Goal: Task Accomplishment & Management: Complete application form

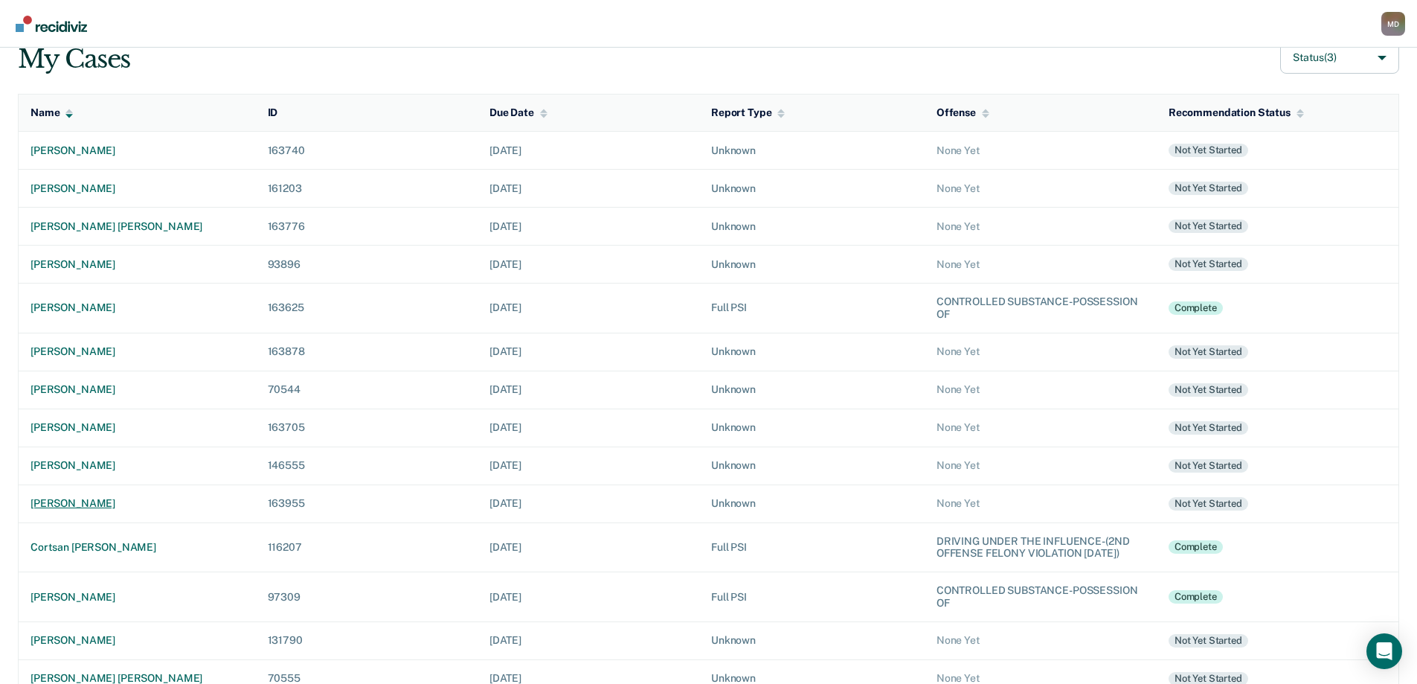
scroll to position [149, 0]
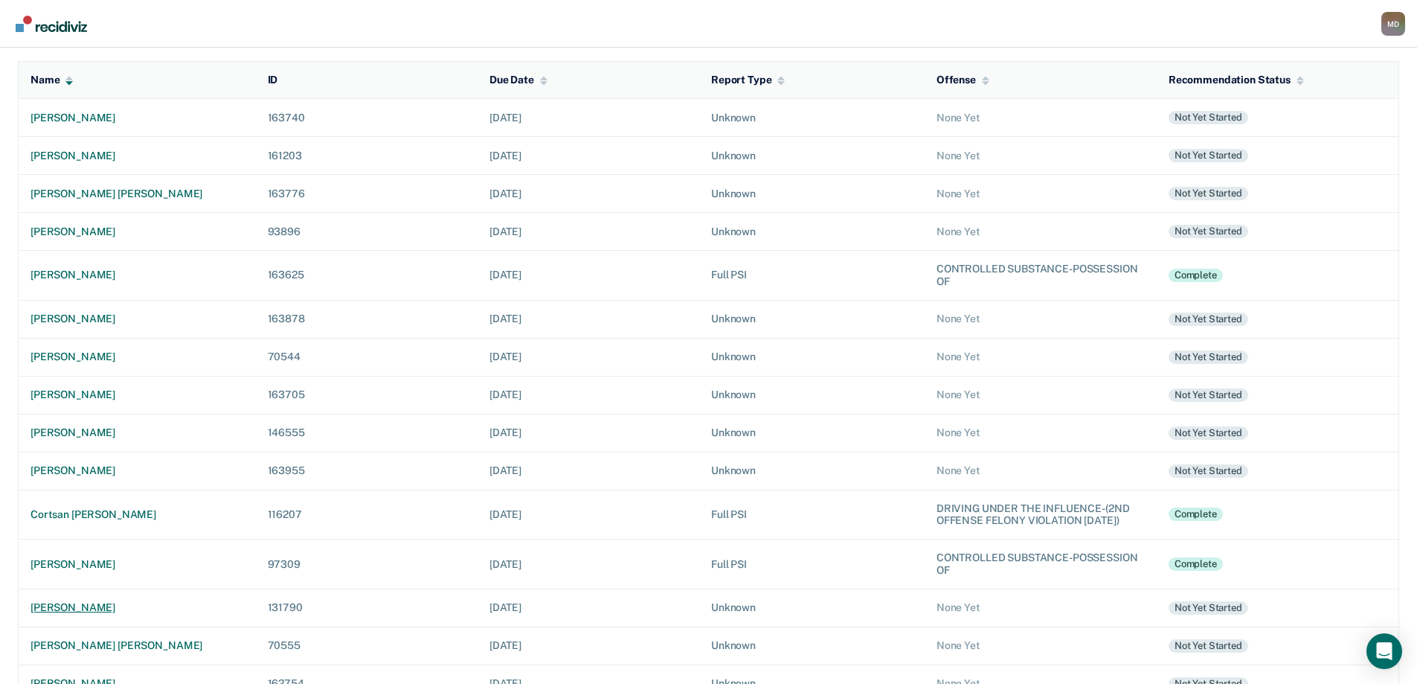
click at [89, 614] on div "[PERSON_NAME]" at bounding box center [136, 607] width 213 height 13
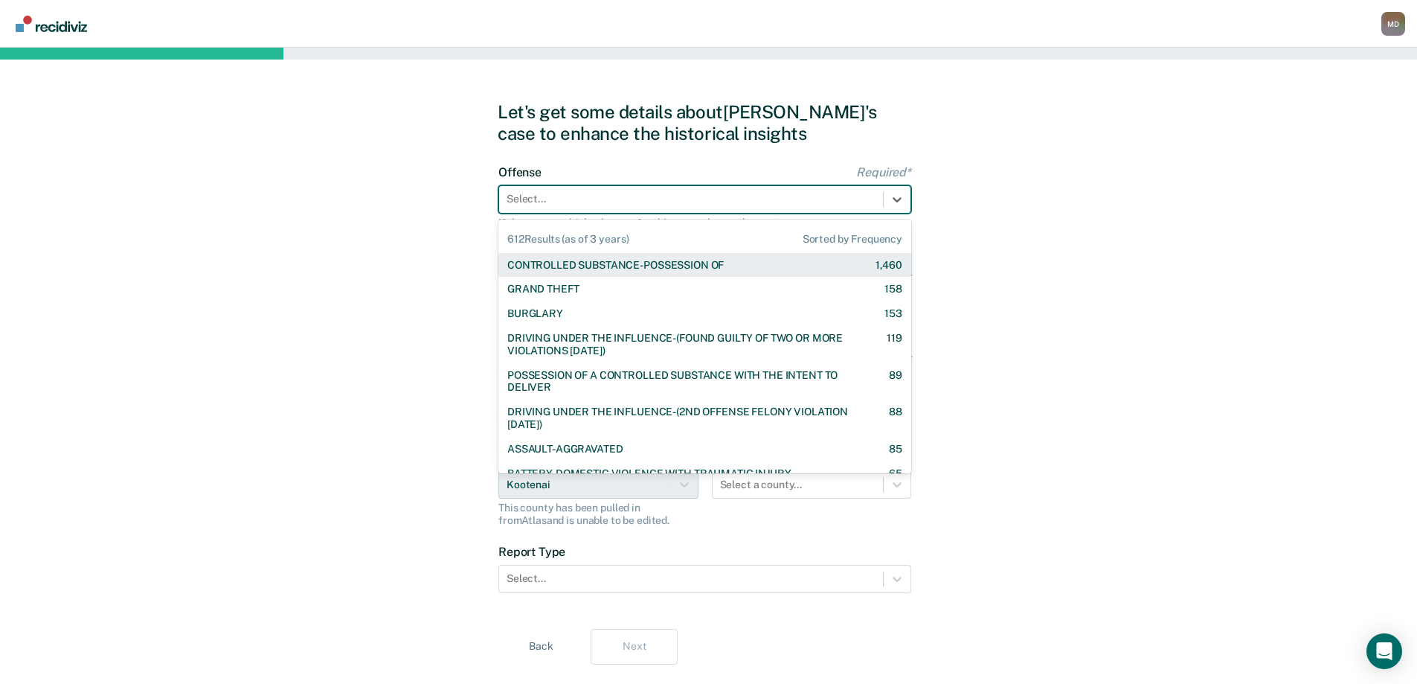
click at [559, 198] on div at bounding box center [691, 199] width 369 height 16
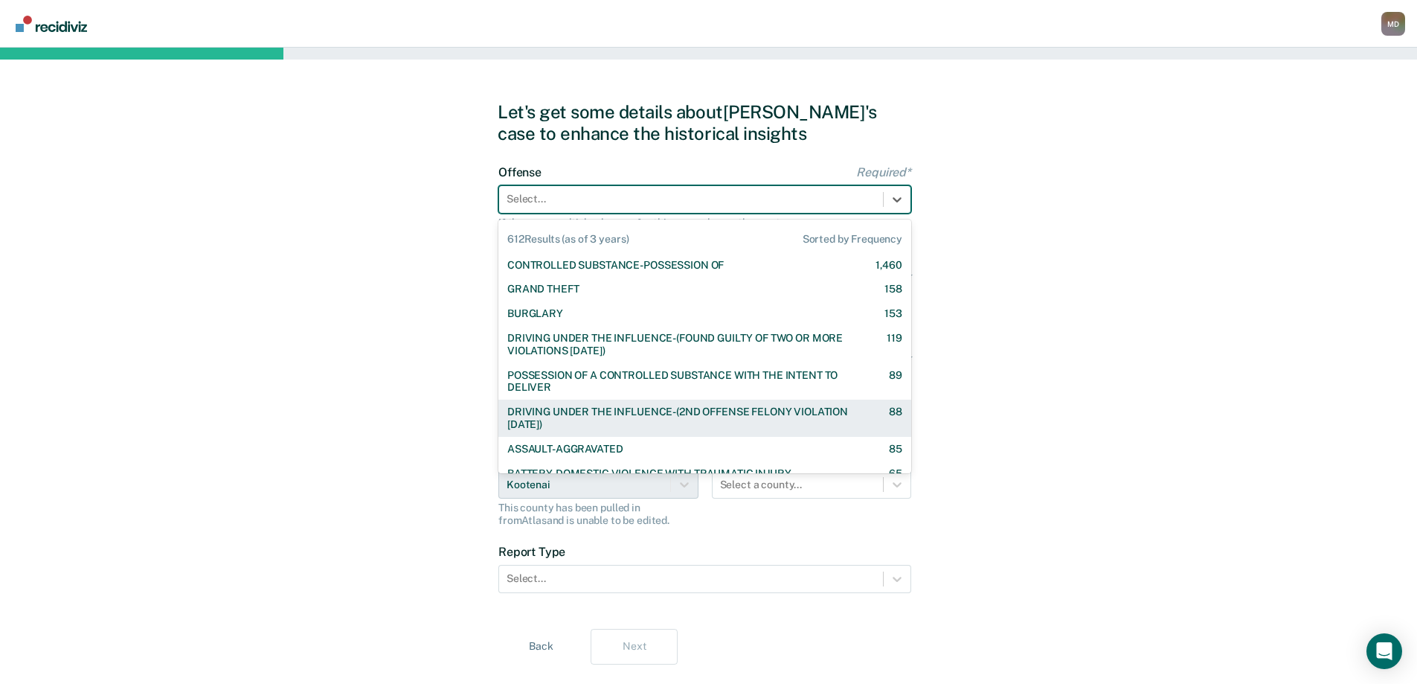
click at [593, 411] on div "DRIVING UNDER THE INFLUENCE-(2ND OFFENSE FELONY VIOLATION [DATE])" at bounding box center [685, 417] width 356 height 25
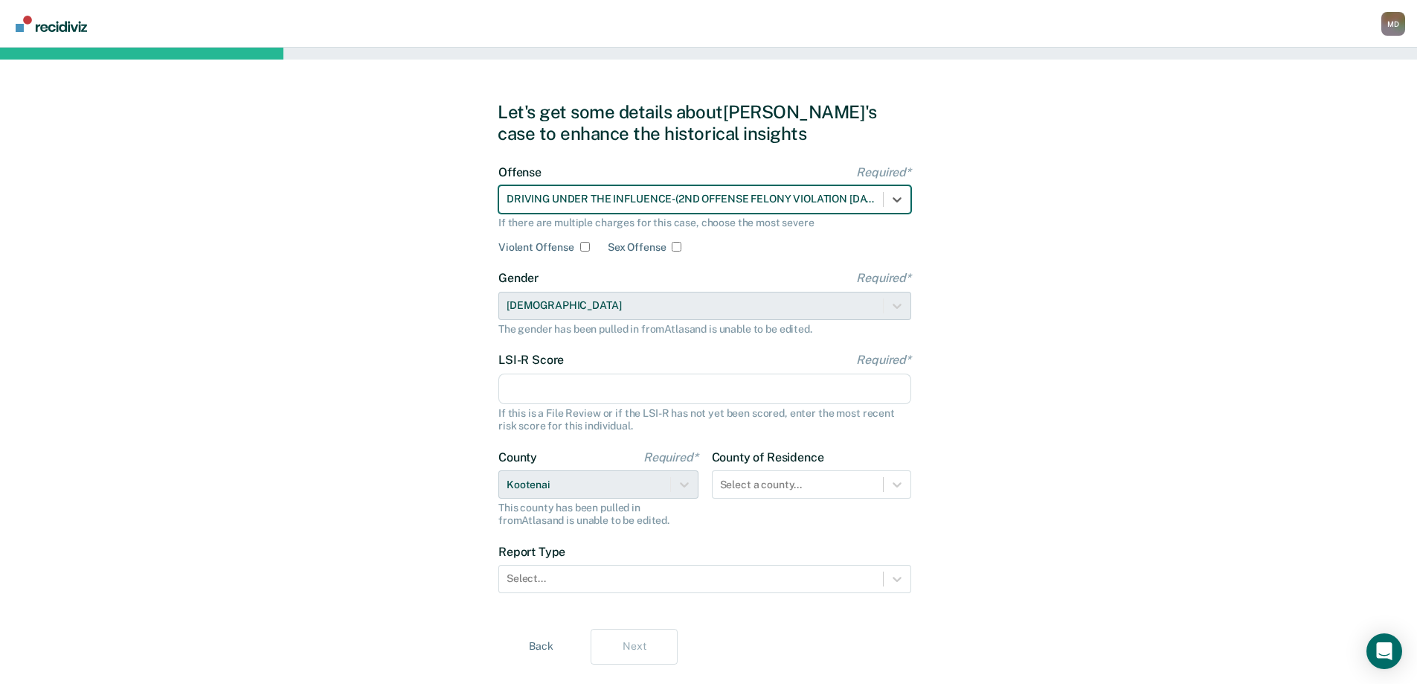
click at [532, 385] on input "LSI-R Score Required*" at bounding box center [704, 388] width 413 height 31
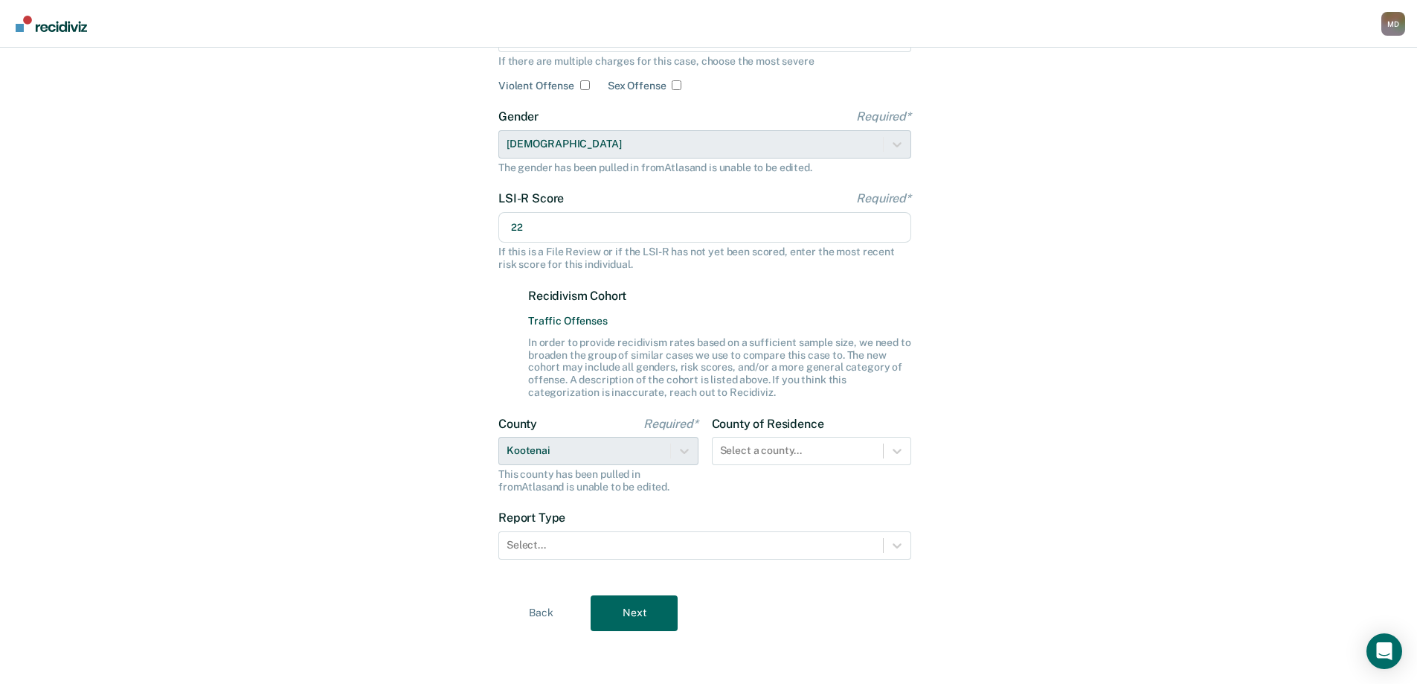
scroll to position [162, 0]
type input "22"
click at [788, 449] on div "Select a county..." at bounding box center [798, 450] width 171 height 22
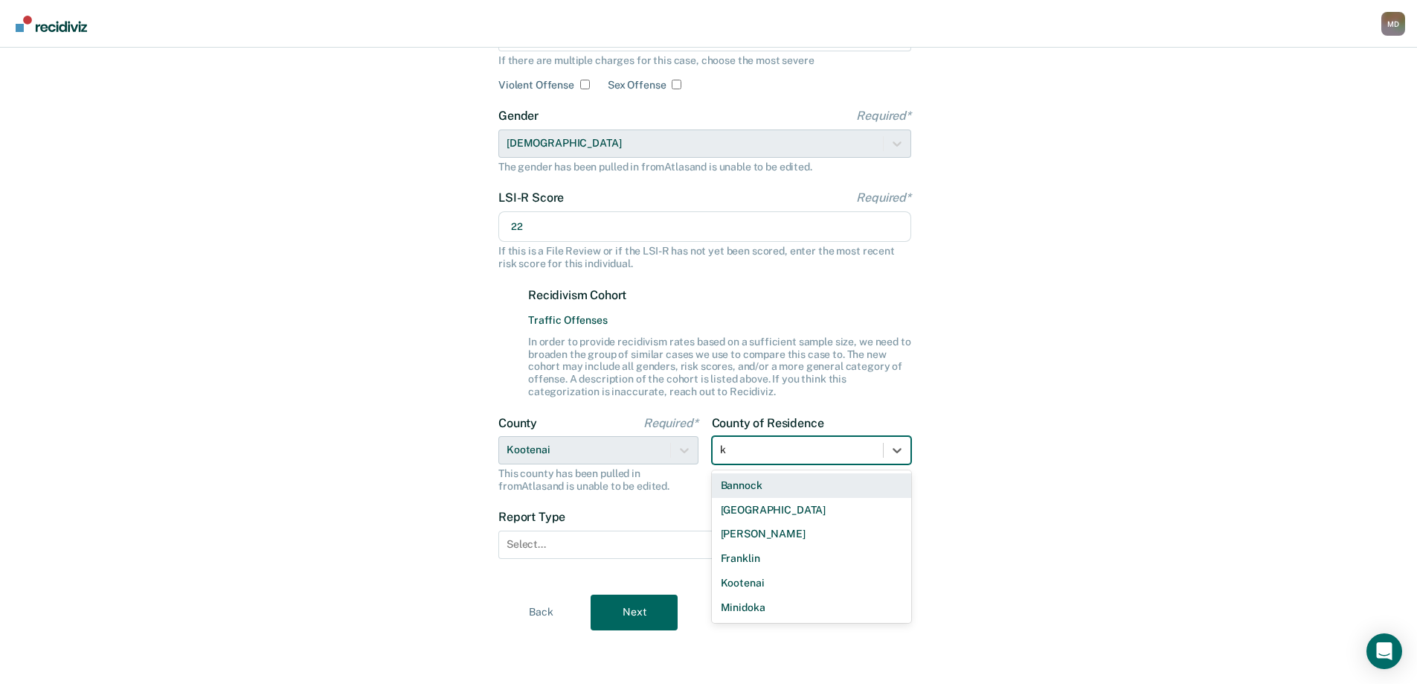
type input "ko"
click at [768, 488] on div "Kootenai" at bounding box center [812, 485] width 200 height 25
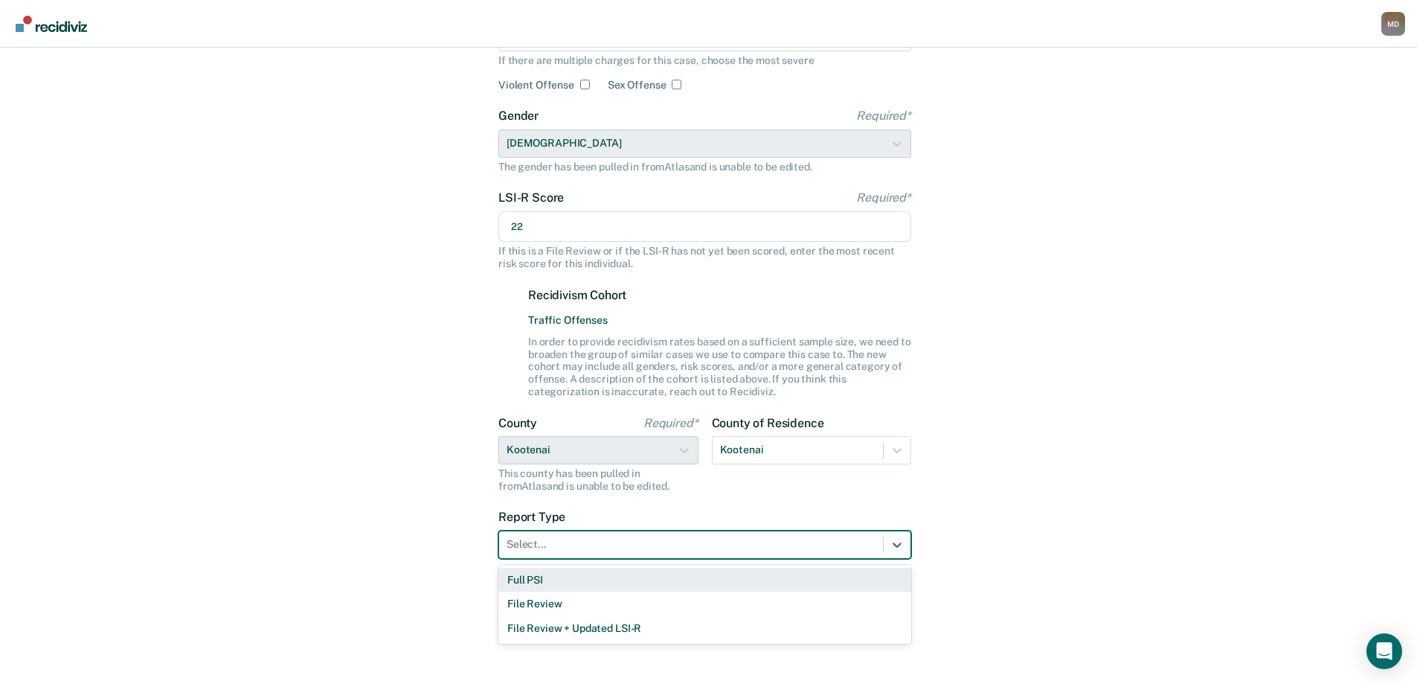
click at [613, 550] on div at bounding box center [691, 544] width 369 height 16
click at [530, 575] on div "Full PSI" at bounding box center [704, 580] width 413 height 25
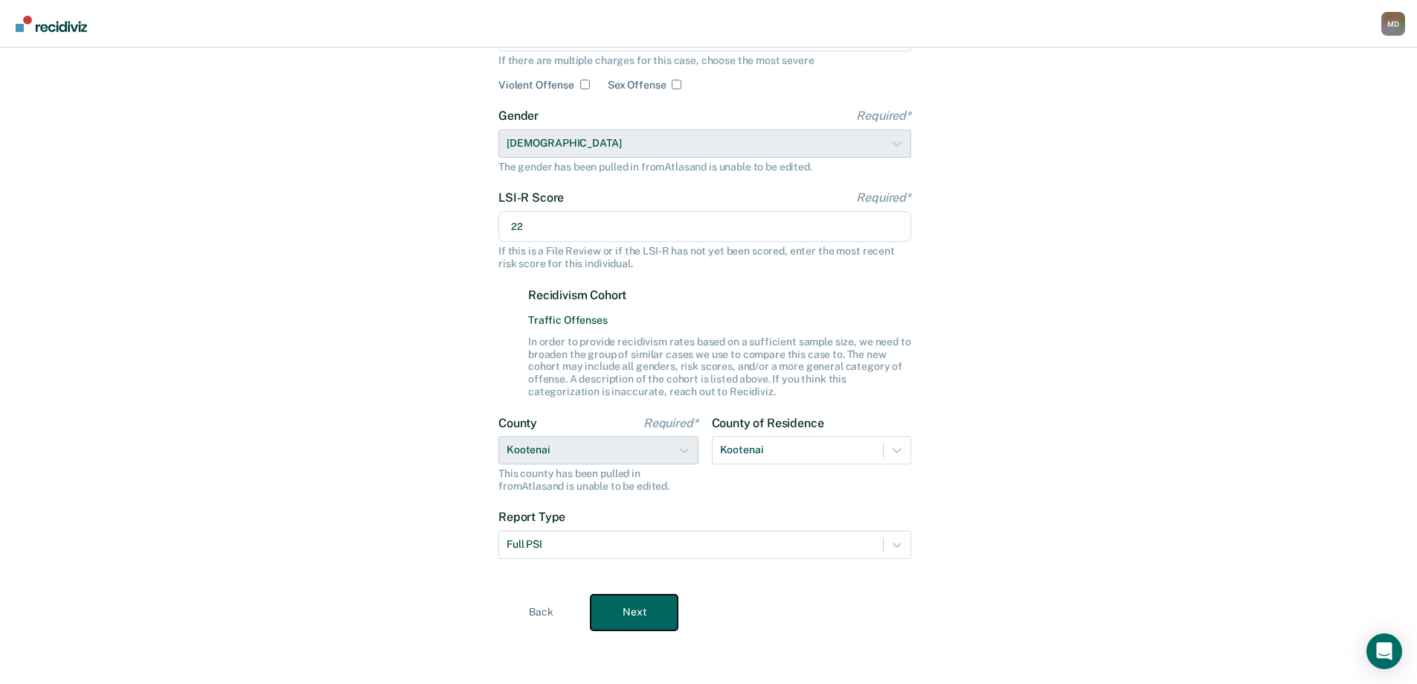
click at [643, 609] on button "Next" at bounding box center [634, 612] width 87 height 36
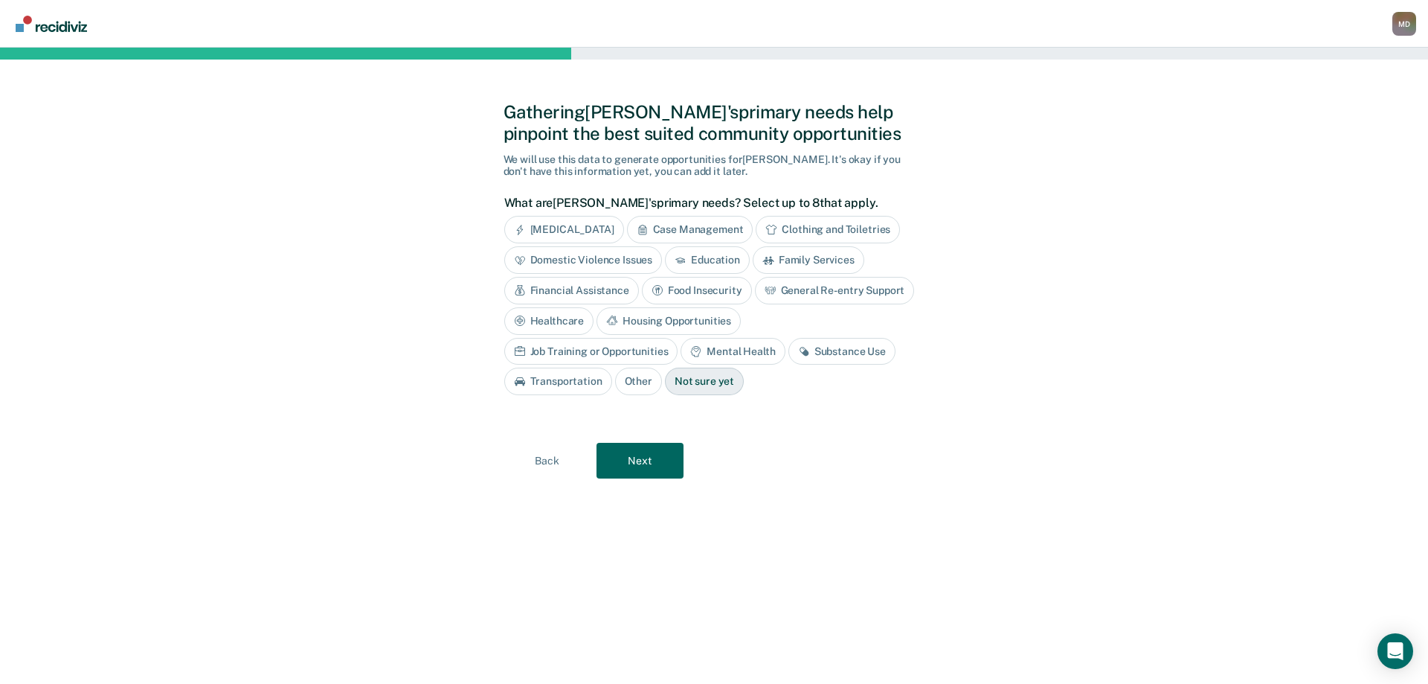
click at [789, 354] on div "Substance Use" at bounding box center [842, 352] width 107 height 28
click at [681, 347] on div "Mental Health" at bounding box center [733, 352] width 104 height 28
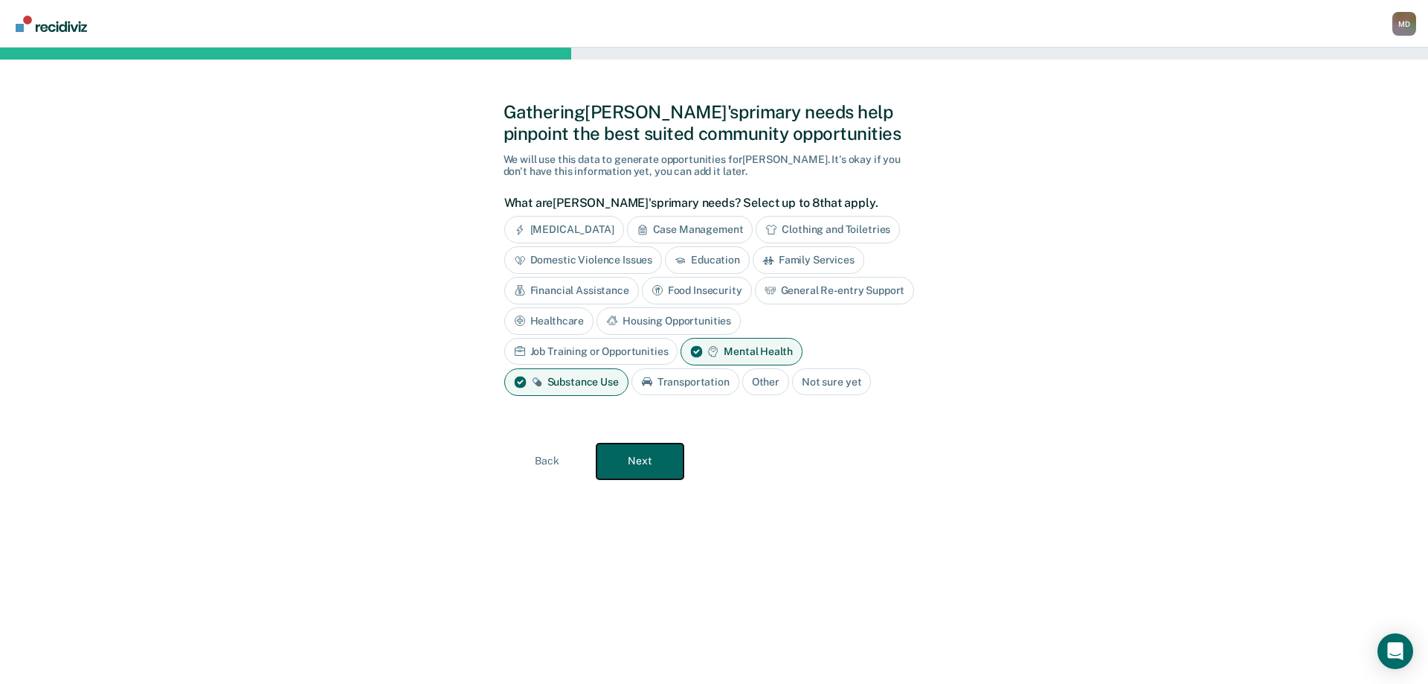
click at [635, 467] on button "Next" at bounding box center [640, 461] width 87 height 36
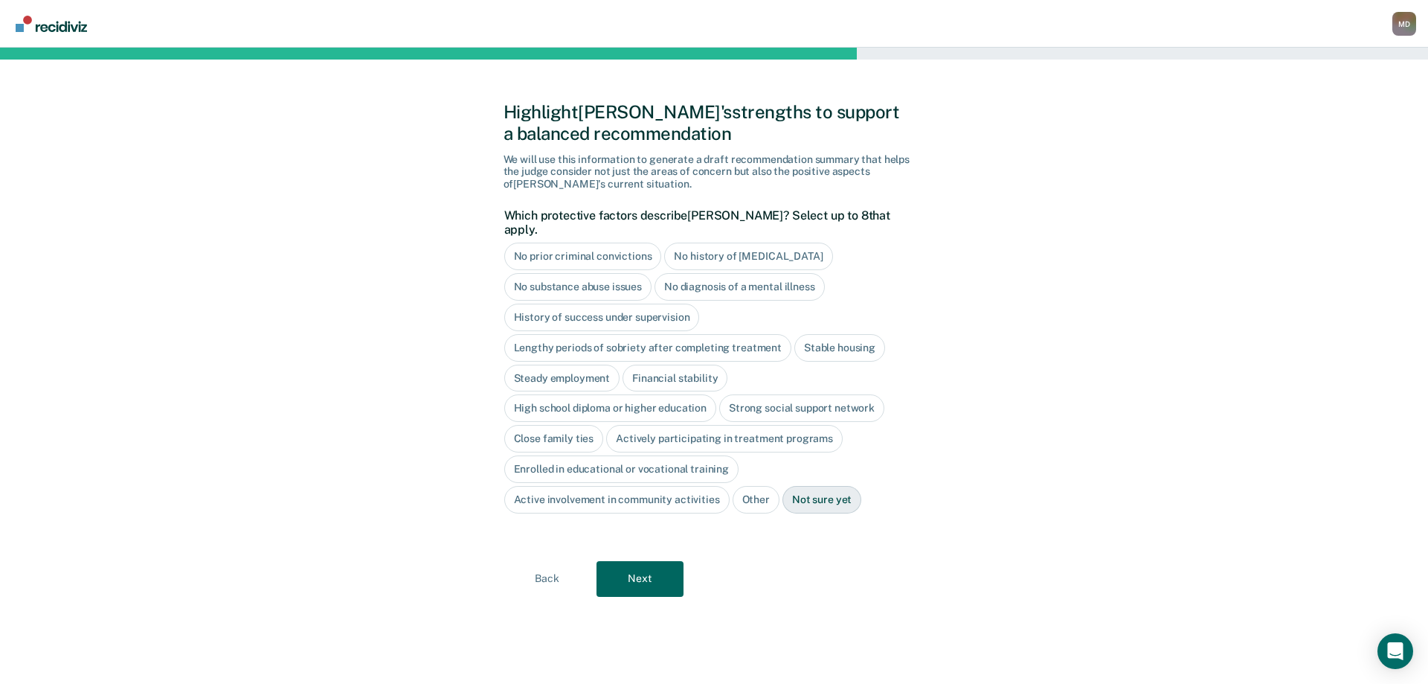
click at [749, 277] on div "No diagnosis of a mental illness" at bounding box center [740, 287] width 170 height 28
click at [848, 334] on div "Stable housing" at bounding box center [839, 348] width 91 height 28
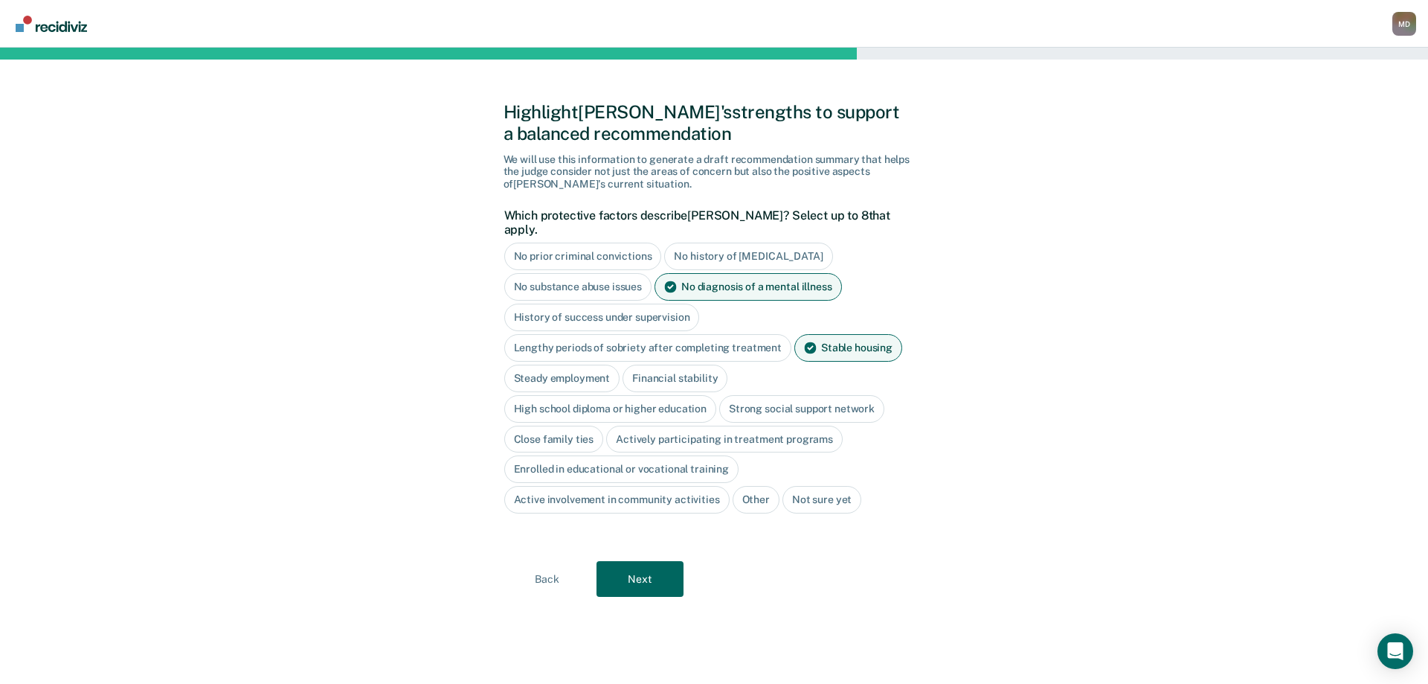
click at [672, 395] on div "High school diploma or higher education" at bounding box center [610, 409] width 213 height 28
click at [569, 425] on div "Close family ties" at bounding box center [554, 439] width 100 height 28
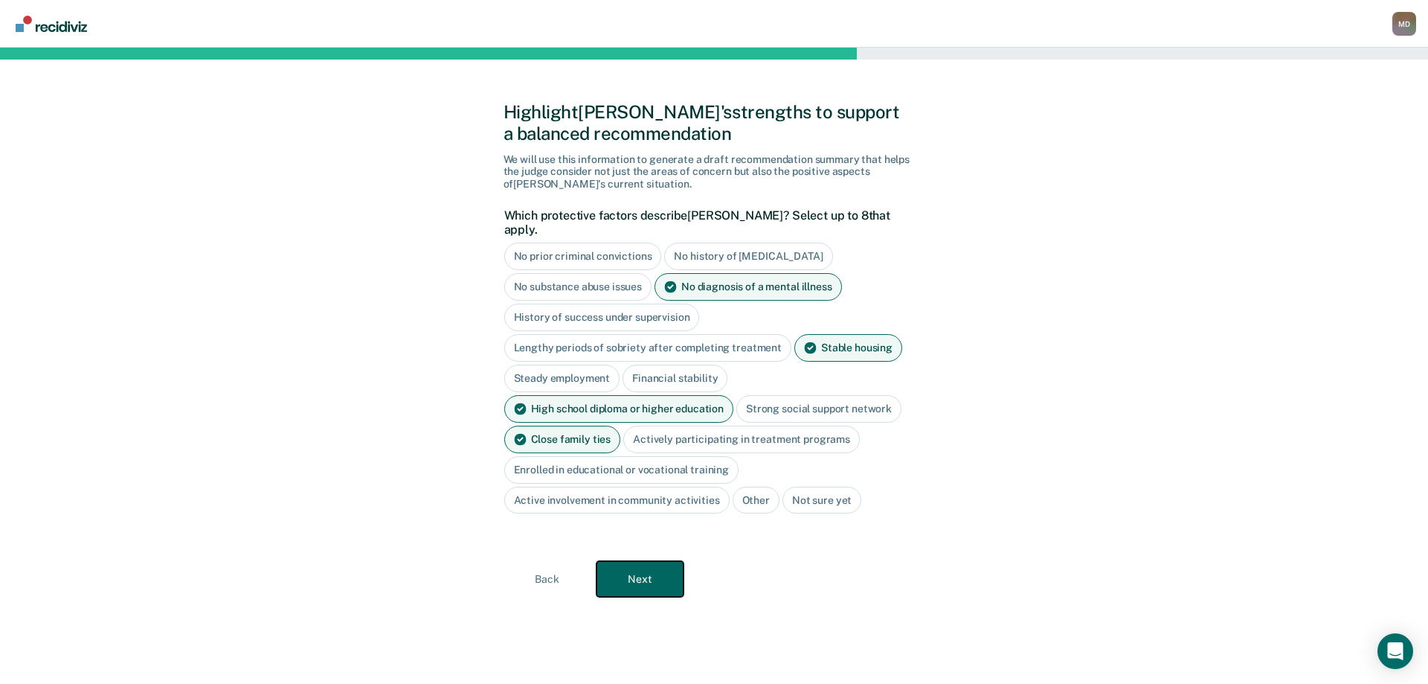
click at [646, 561] on button "Next" at bounding box center [640, 579] width 87 height 36
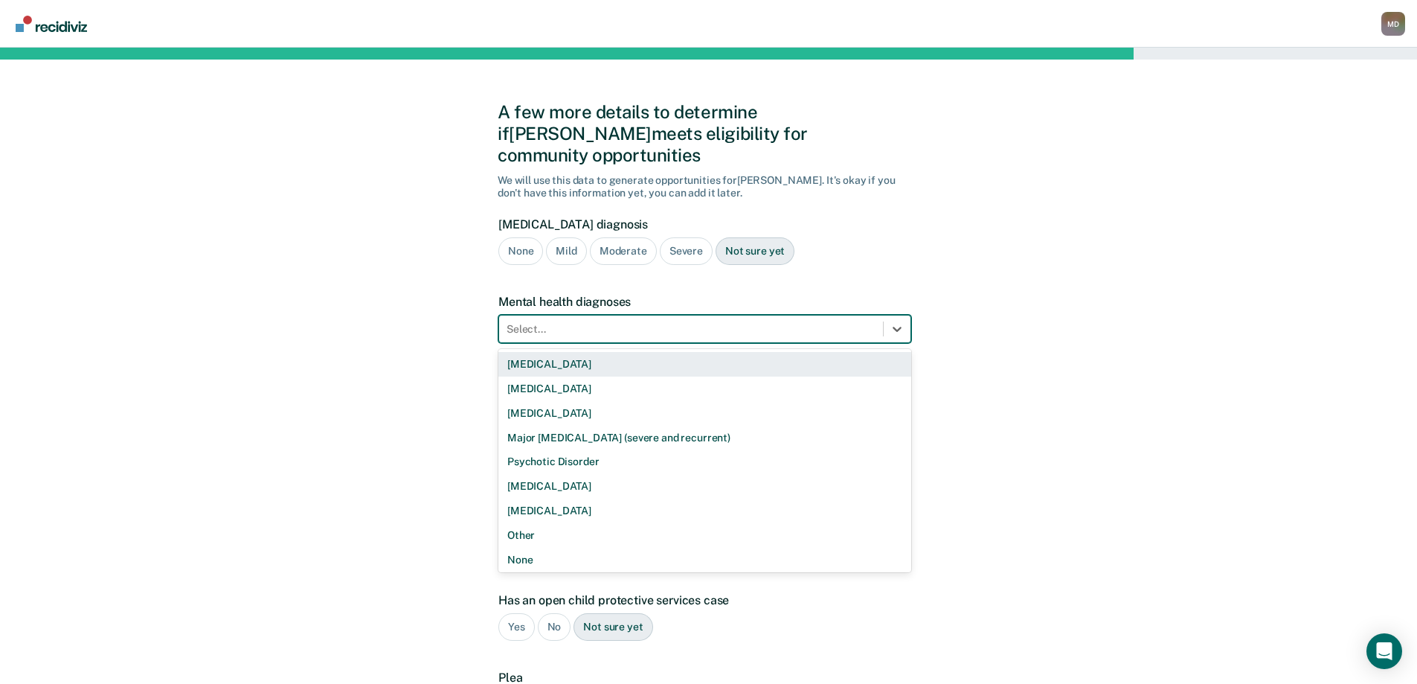
click at [588, 321] on div at bounding box center [691, 329] width 369 height 16
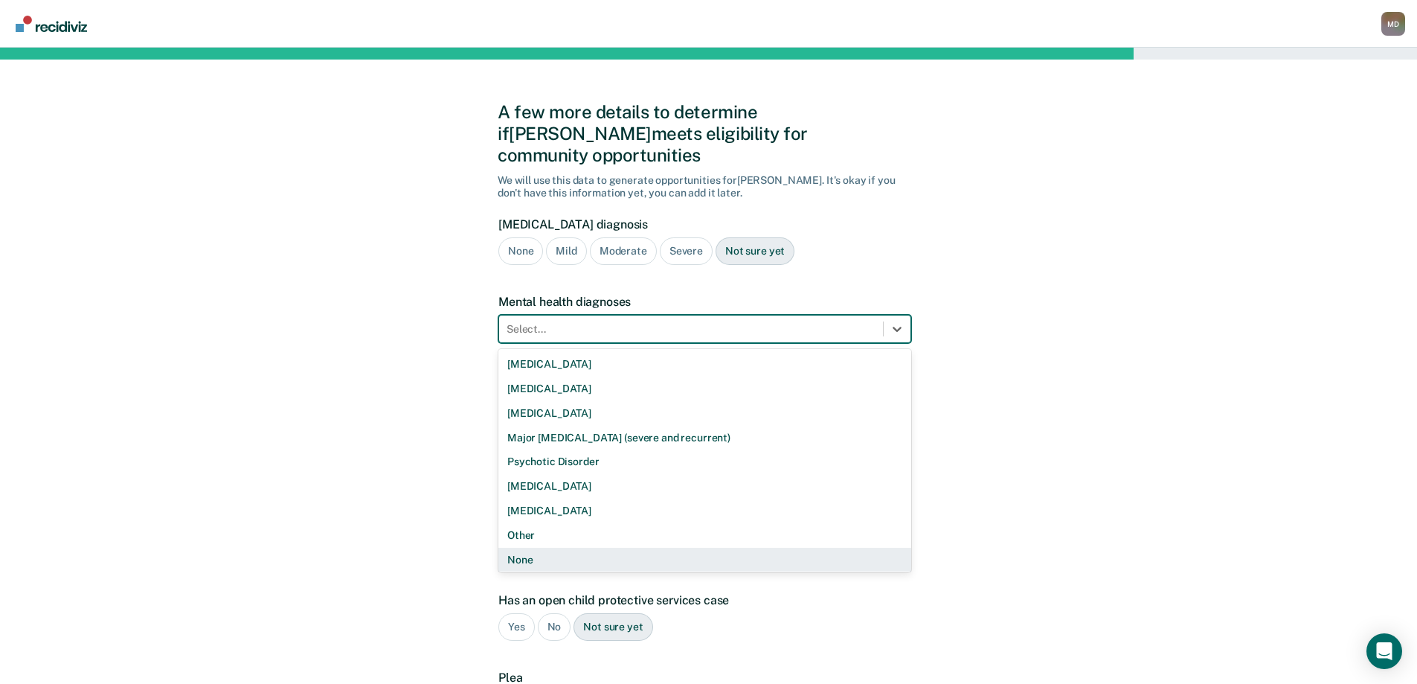
click at [539, 547] on div "None" at bounding box center [704, 559] width 413 height 25
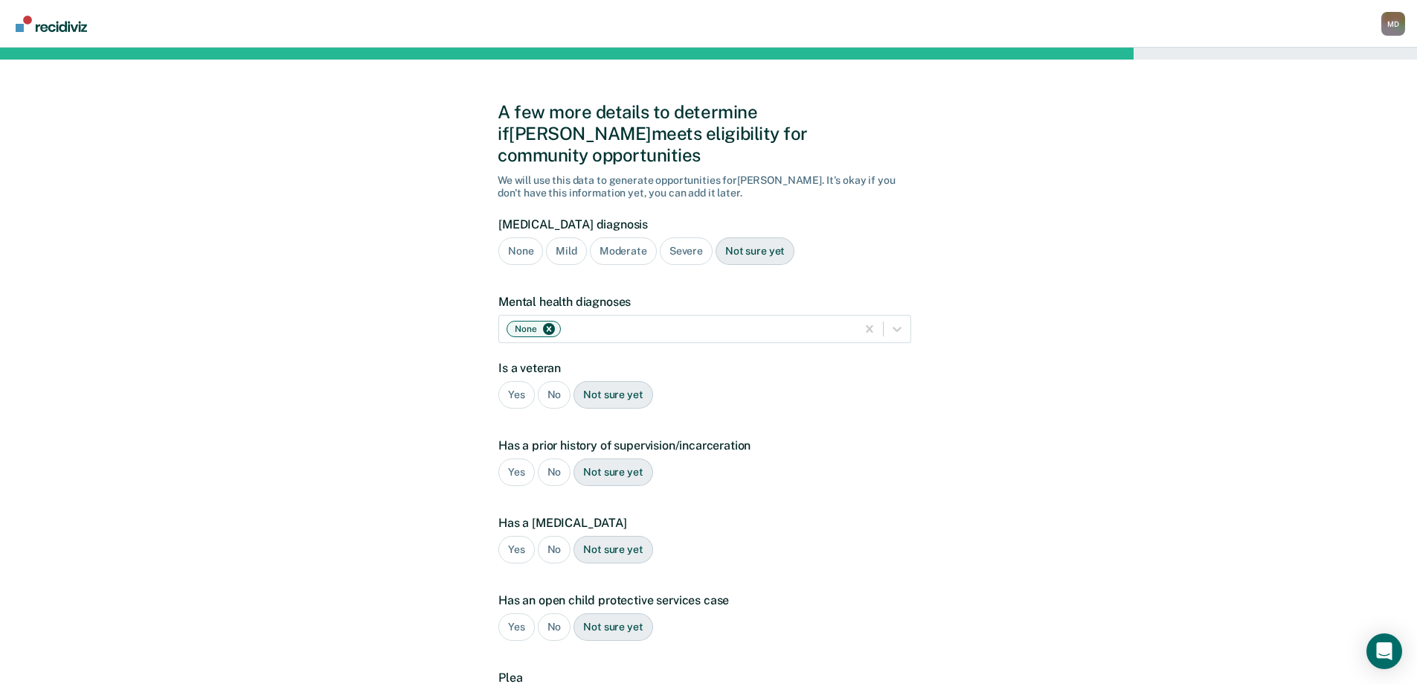
click at [559, 381] on div "No" at bounding box center [554, 395] width 33 height 28
click at [510, 458] on div "Yes" at bounding box center [516, 472] width 36 height 28
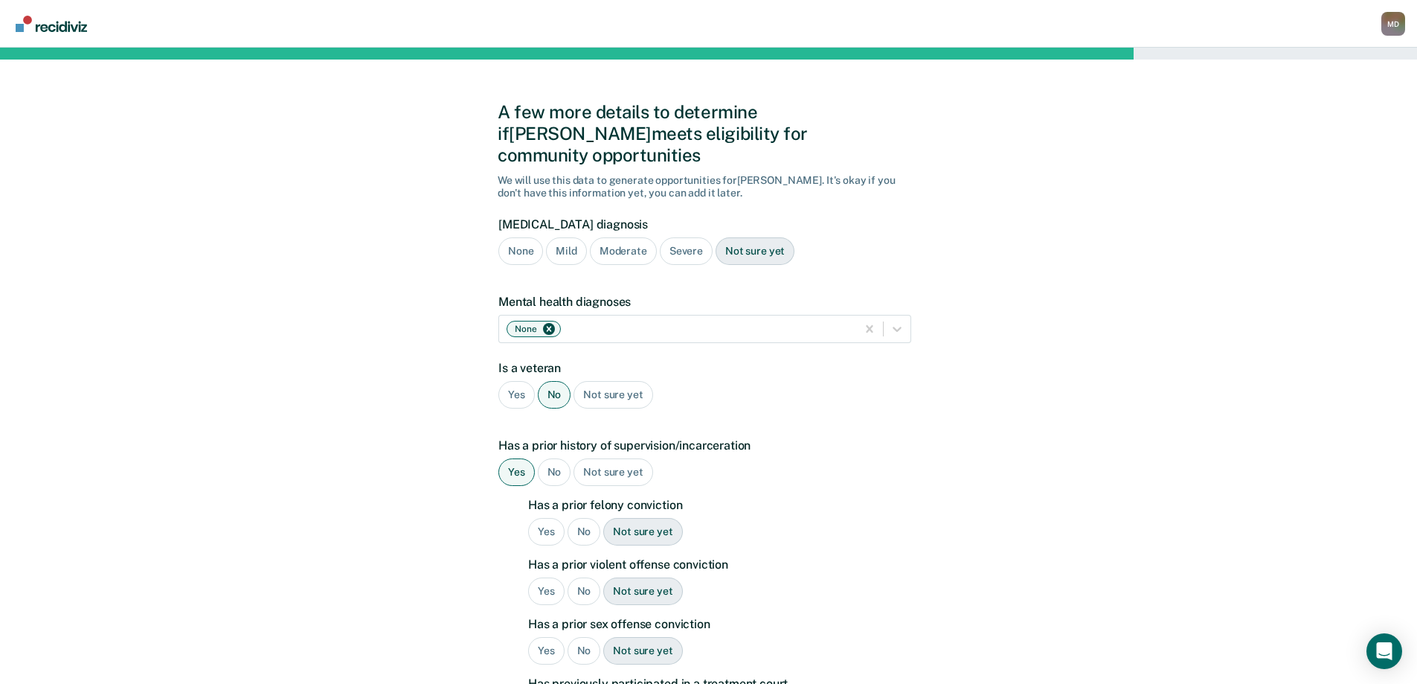
click at [591, 518] on div "No" at bounding box center [584, 532] width 33 height 28
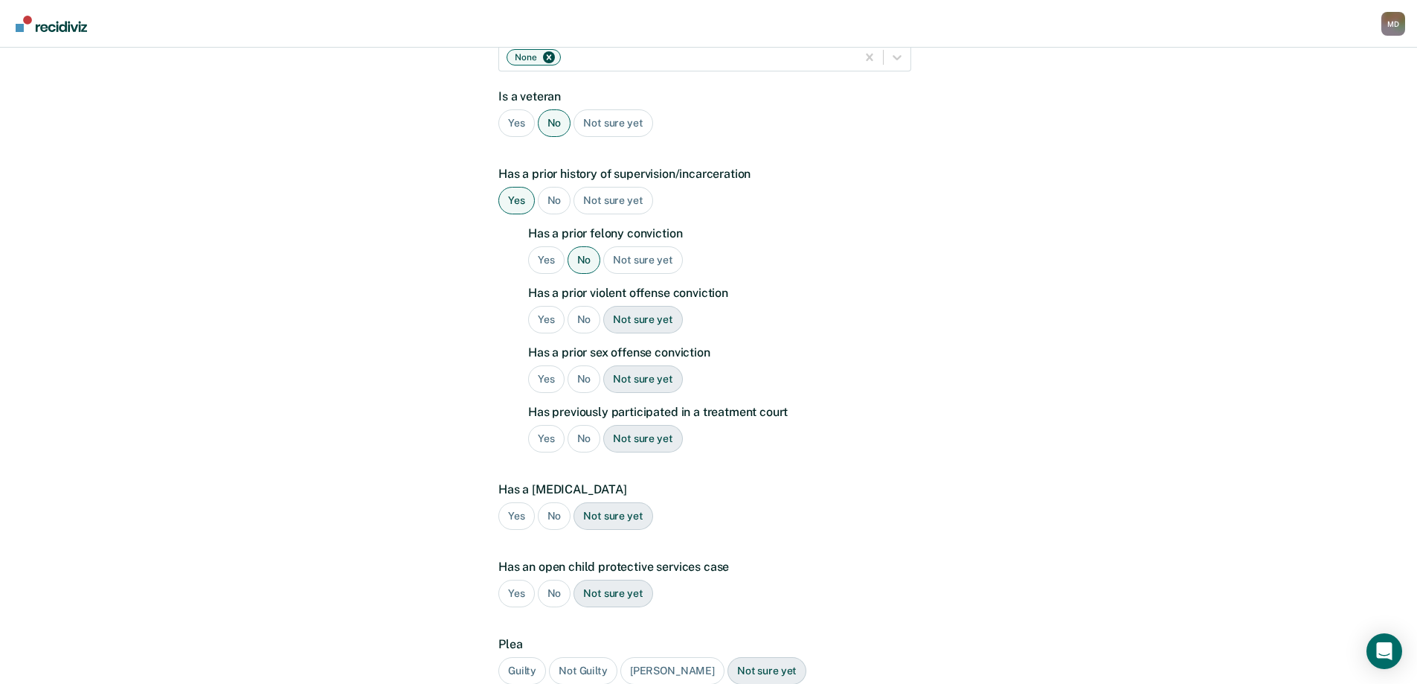
scroll to position [298, 0]
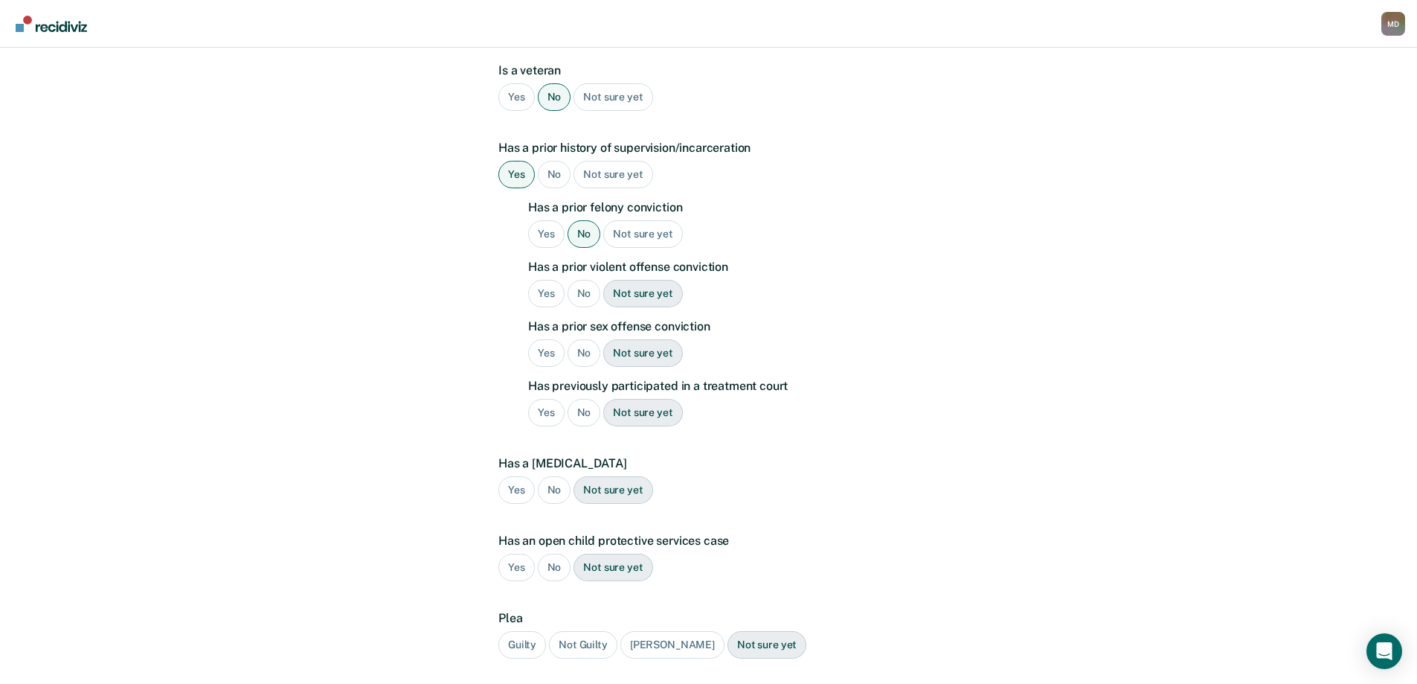
click at [548, 280] on div "Yes" at bounding box center [546, 294] width 36 height 28
click at [585, 339] on div "No" at bounding box center [584, 353] width 33 height 28
click at [585, 399] on div "No" at bounding box center [584, 413] width 33 height 28
click at [553, 476] on div "No" at bounding box center [554, 490] width 33 height 28
click at [547, 553] on div "No" at bounding box center [554, 567] width 33 height 28
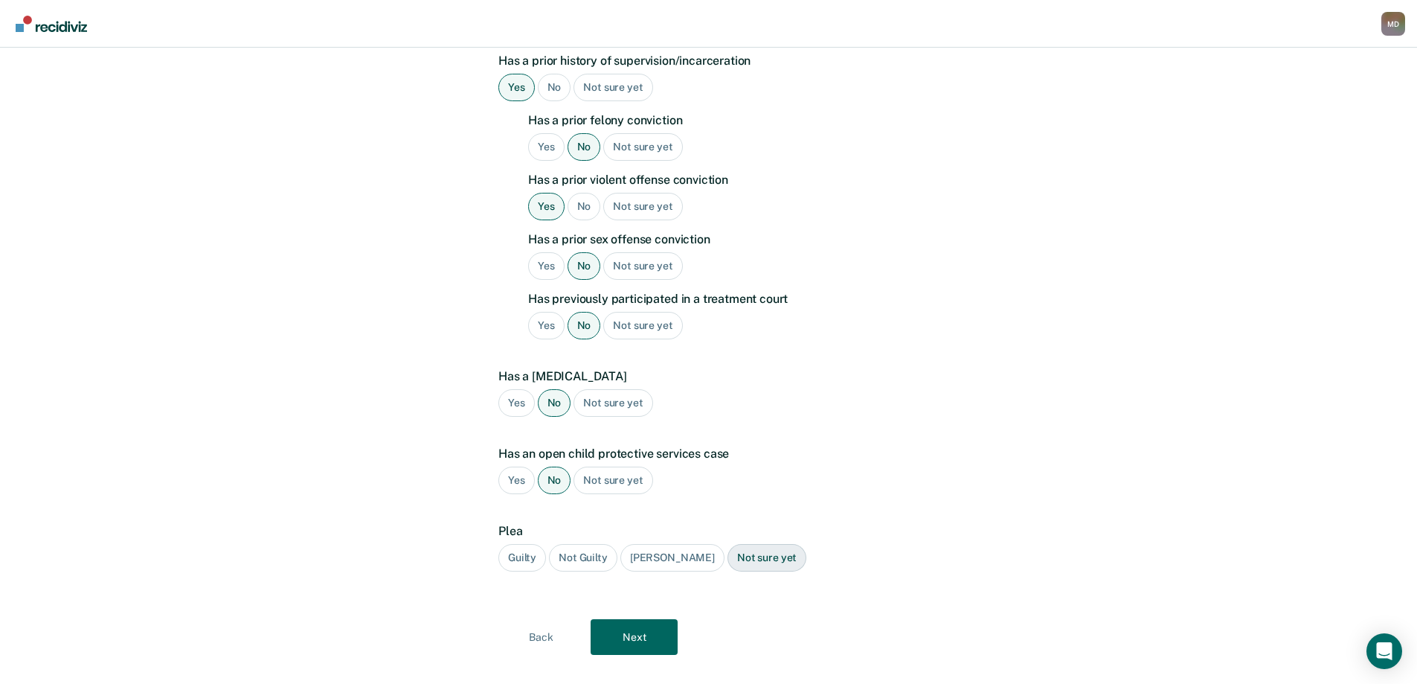
scroll to position [388, 0]
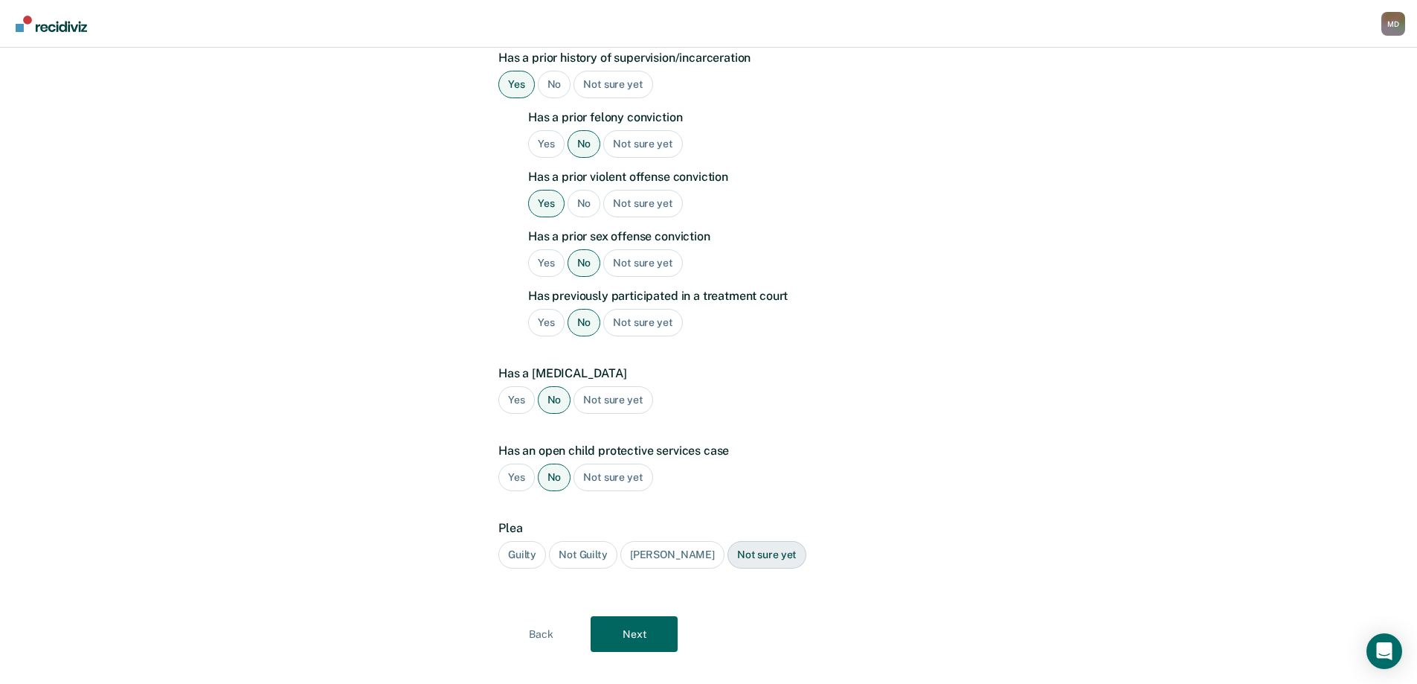
click at [520, 541] on div "Guilty" at bounding box center [522, 555] width 48 height 28
click at [631, 616] on button "Next" at bounding box center [634, 634] width 87 height 36
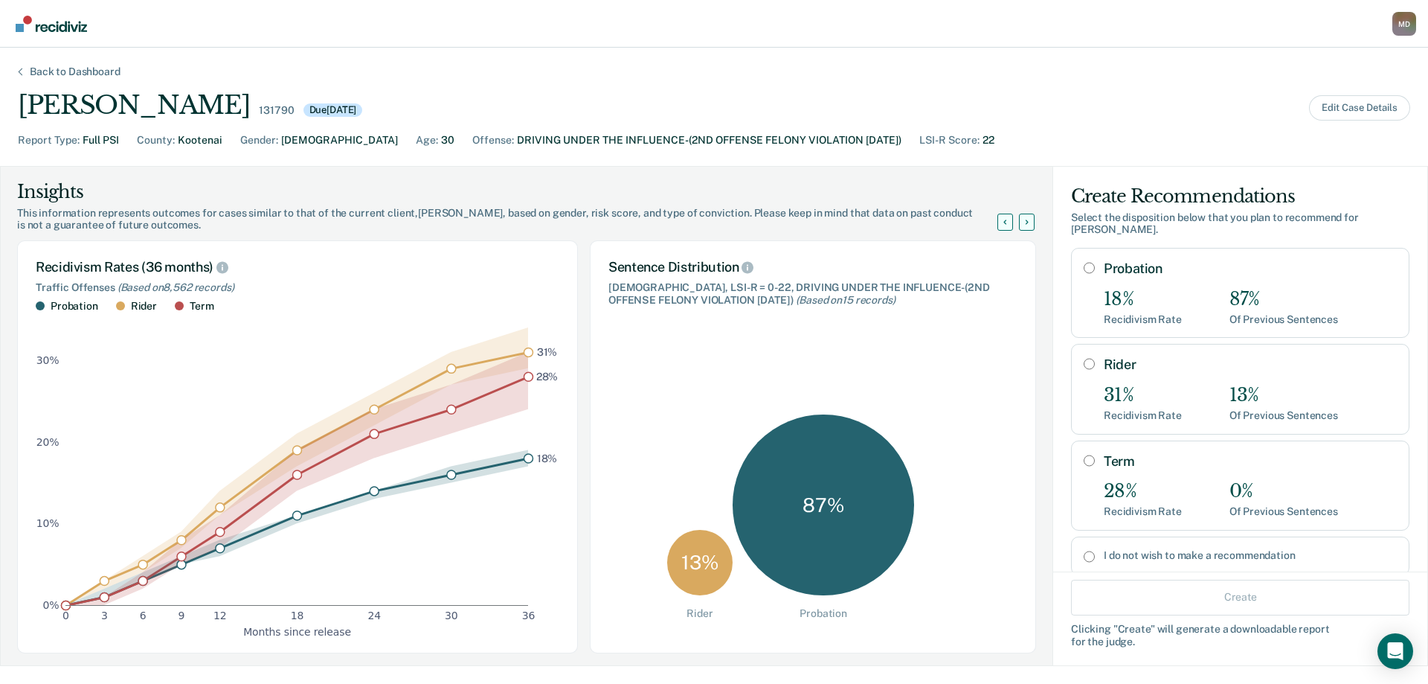
click at [1084, 262] on input "Probation" at bounding box center [1089, 268] width 11 height 12
radio input "true"
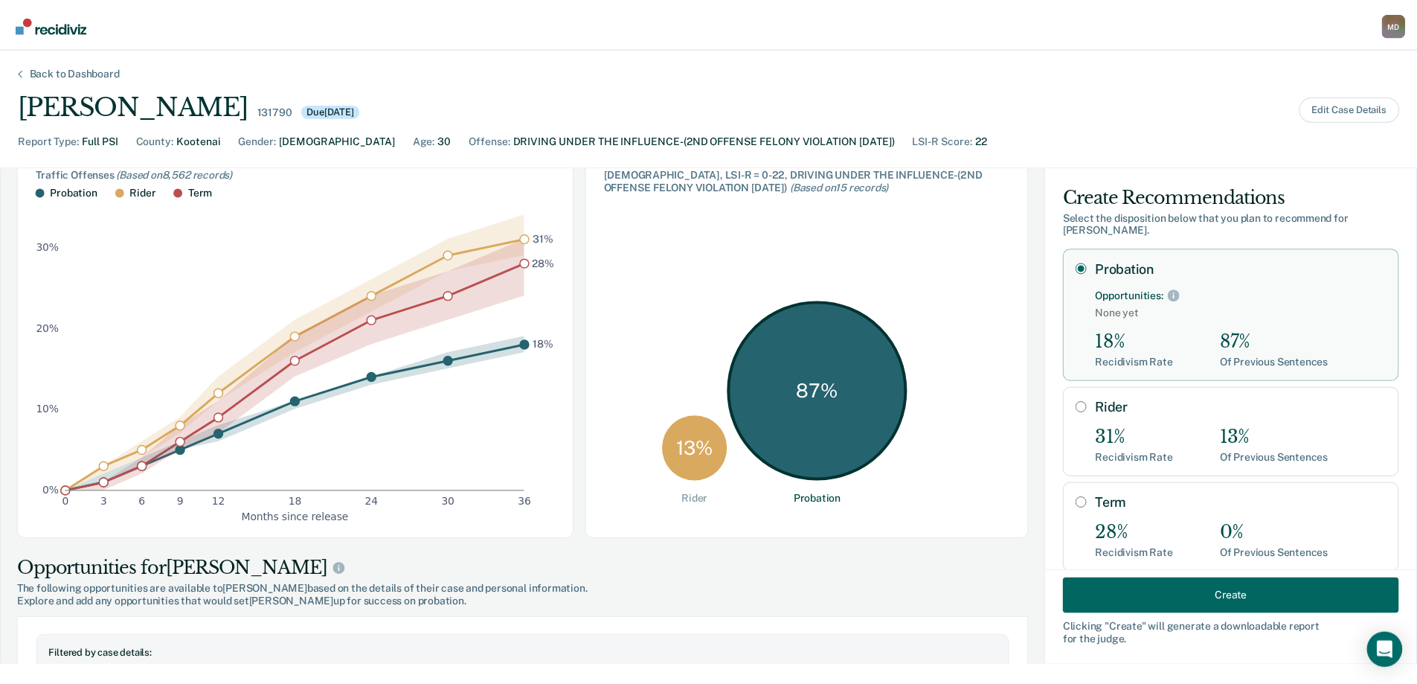
scroll to position [149, 0]
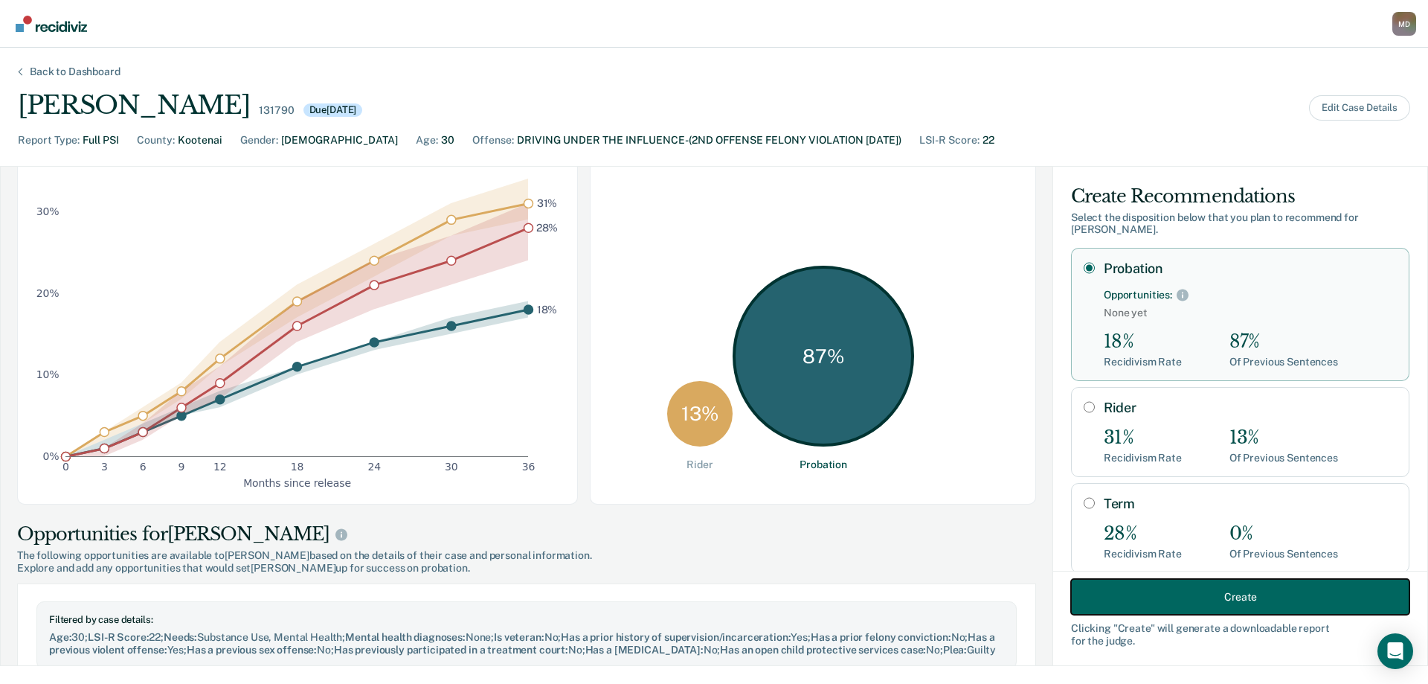
click at [1259, 600] on button "Create" at bounding box center [1240, 597] width 338 height 36
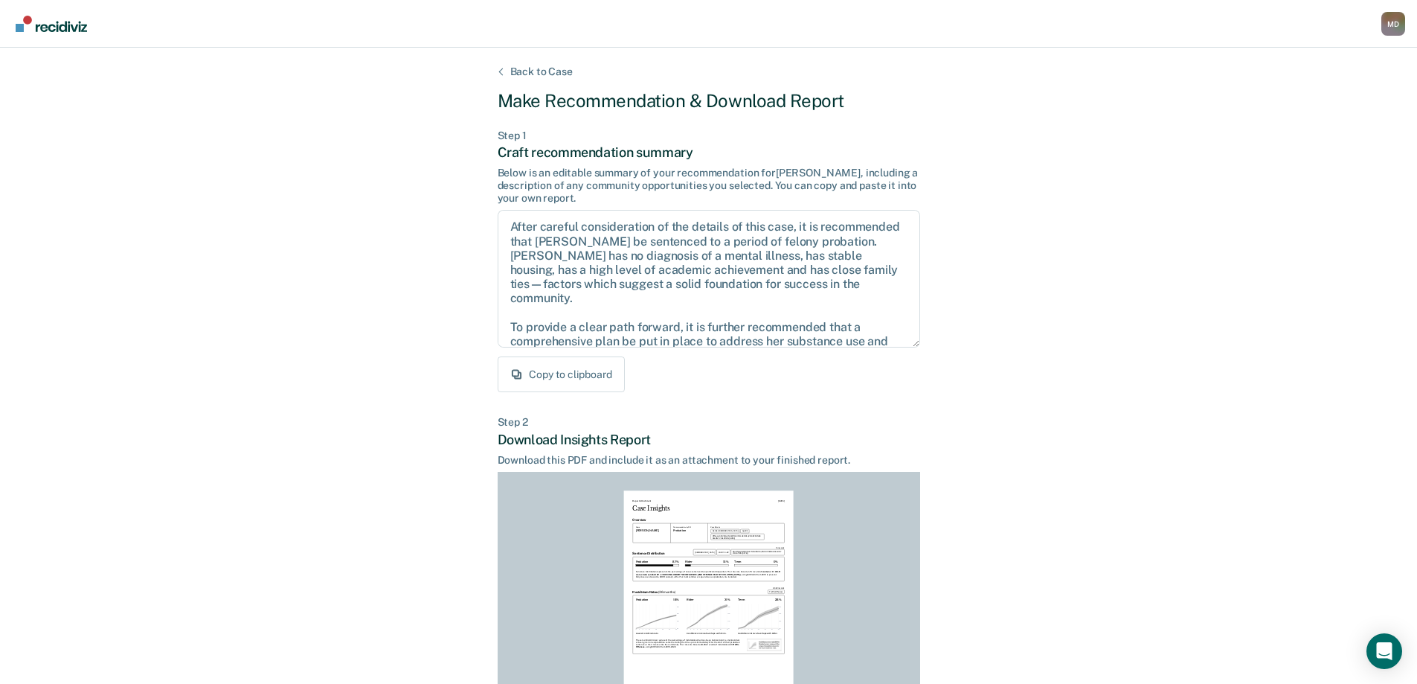
scroll to position [164, 0]
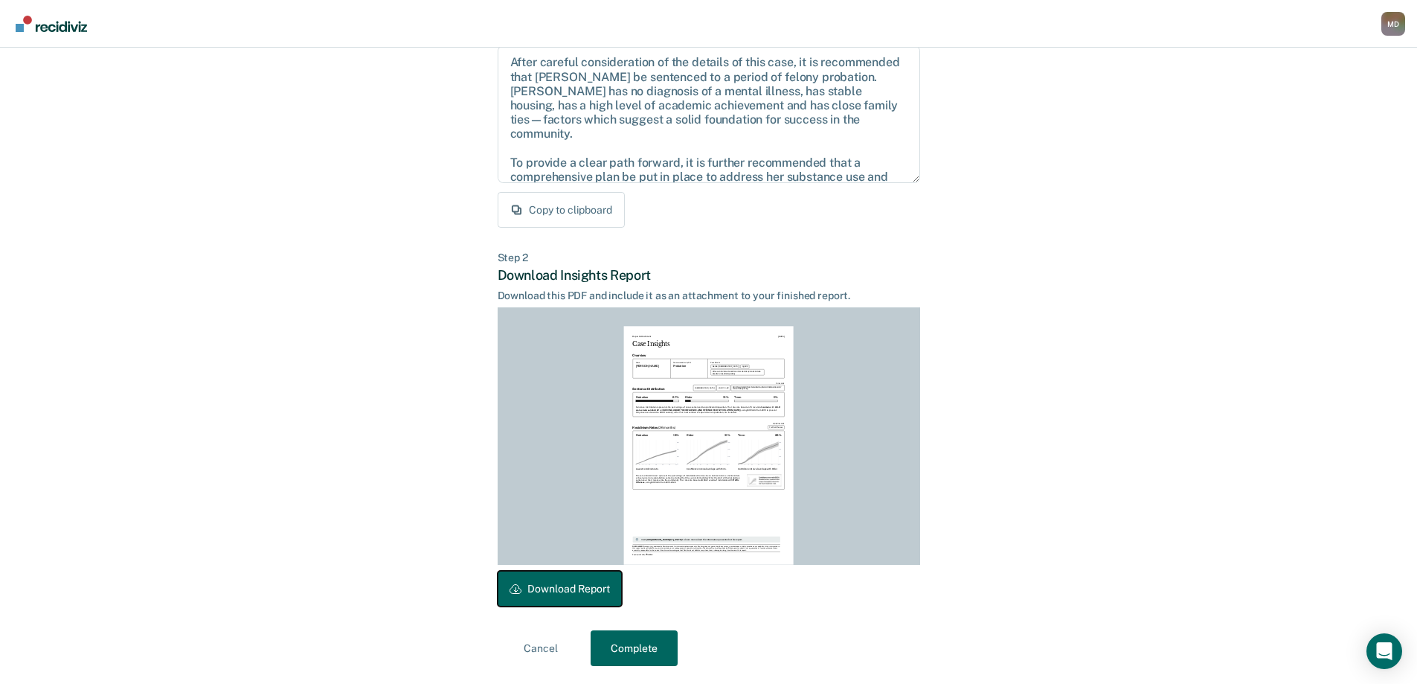
click at [600, 586] on button "Download Report" at bounding box center [560, 589] width 124 height 36
click at [635, 642] on button "Complete" at bounding box center [634, 648] width 87 height 36
